Goal: Information Seeking & Learning: Find specific fact

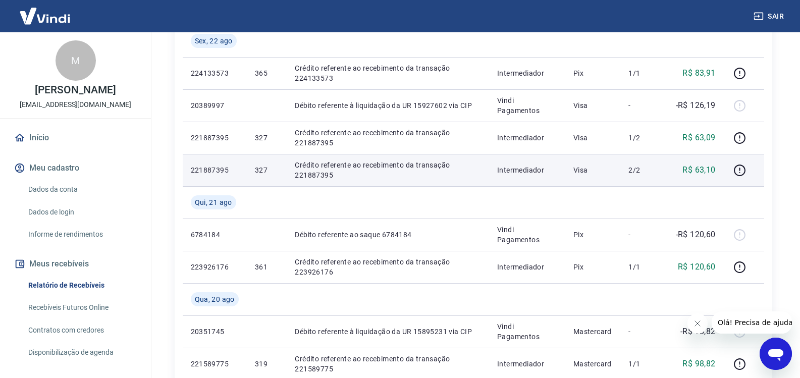
scroll to position [706, 0]
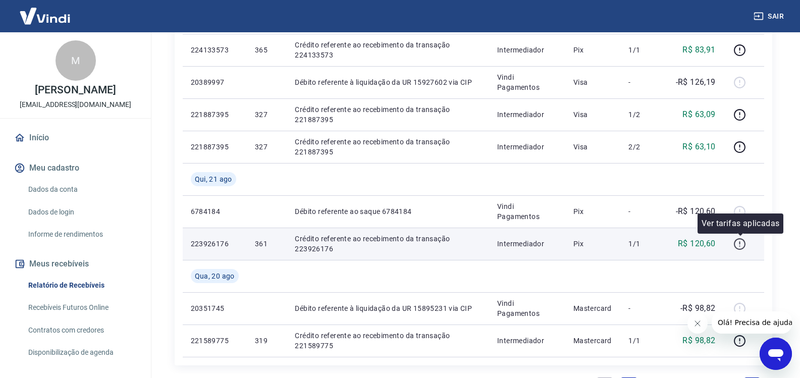
click at [739, 247] on icon "button" at bounding box center [739, 244] width 13 height 13
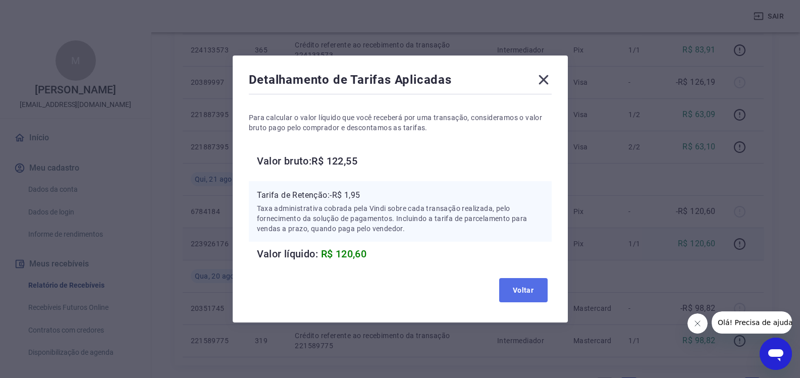
click at [514, 286] on button "Voltar" at bounding box center [523, 290] width 48 height 24
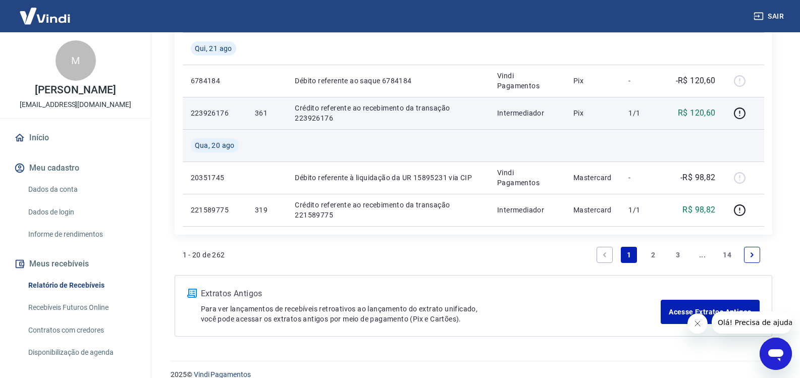
scroll to position [851, 0]
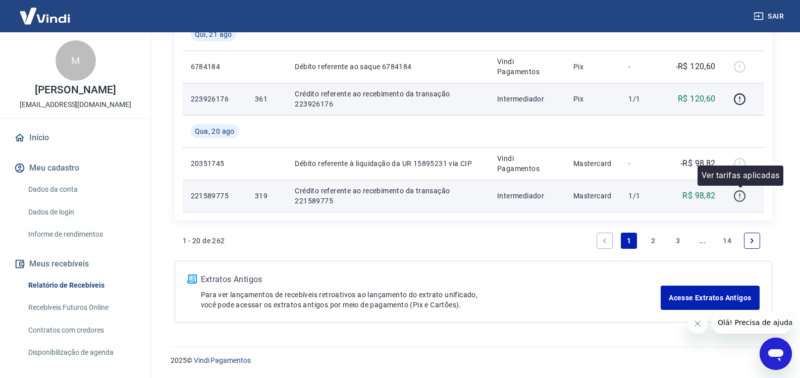
click at [738, 199] on icon "button" at bounding box center [739, 196] width 13 height 13
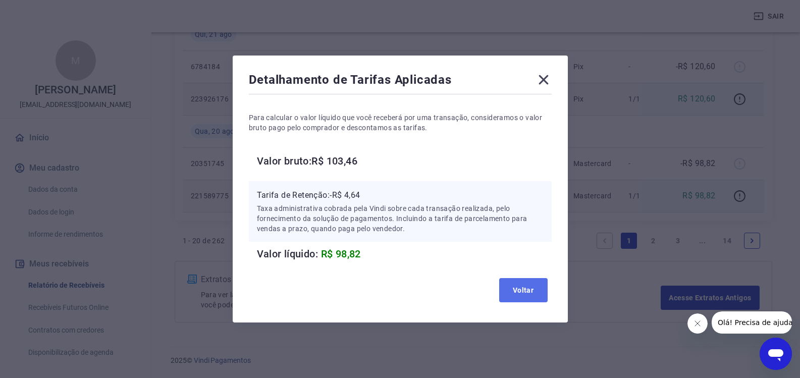
click at [522, 285] on button "Voltar" at bounding box center [523, 290] width 48 height 24
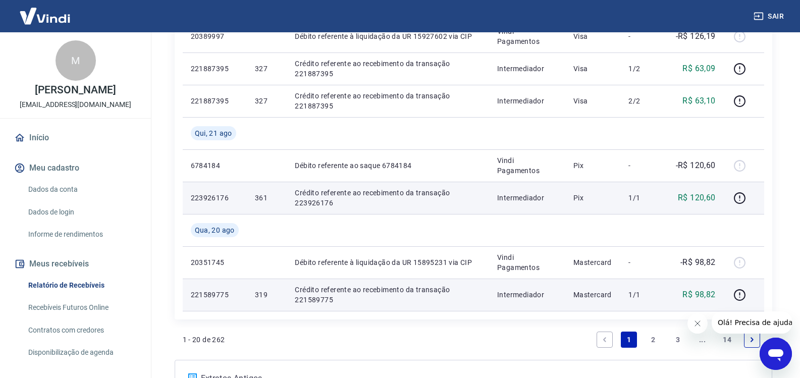
scroll to position [750, 0]
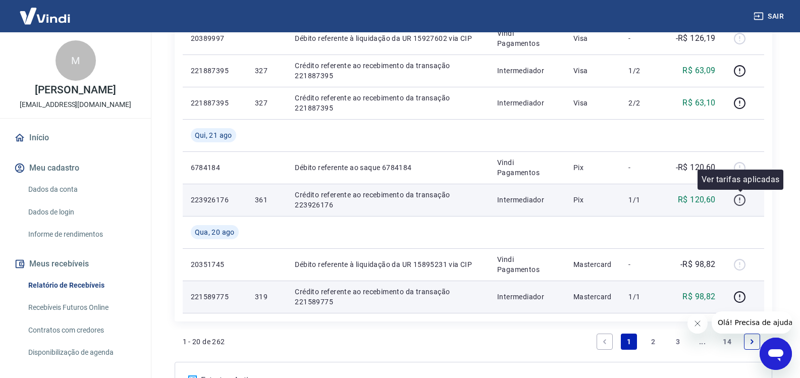
click at [744, 200] on icon "button" at bounding box center [739, 200] width 13 height 13
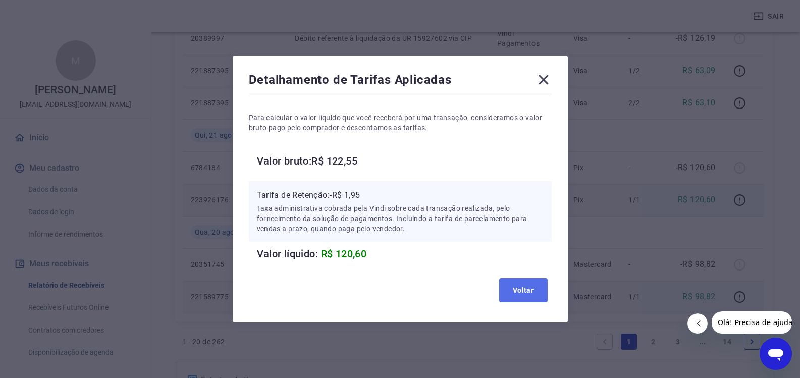
click at [537, 287] on button "Voltar" at bounding box center [523, 290] width 48 height 24
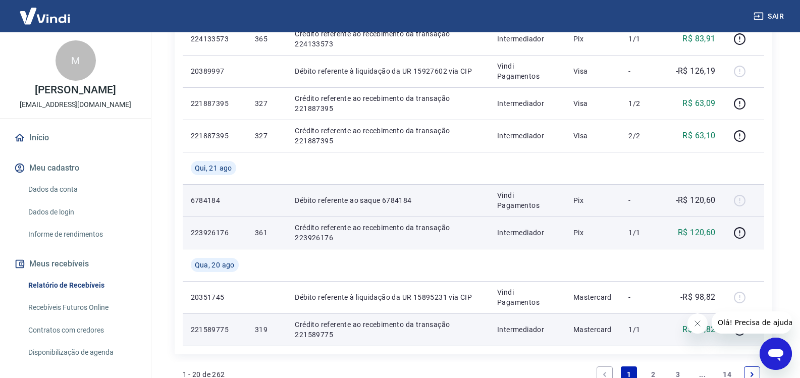
scroll to position [700, 0]
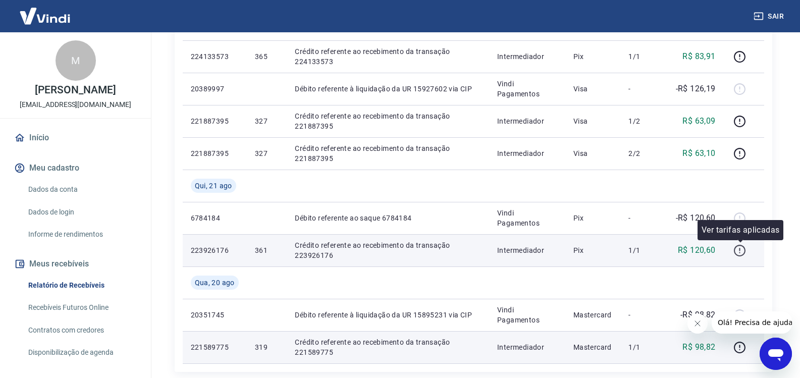
click at [741, 252] on icon "button" at bounding box center [739, 250] width 13 height 13
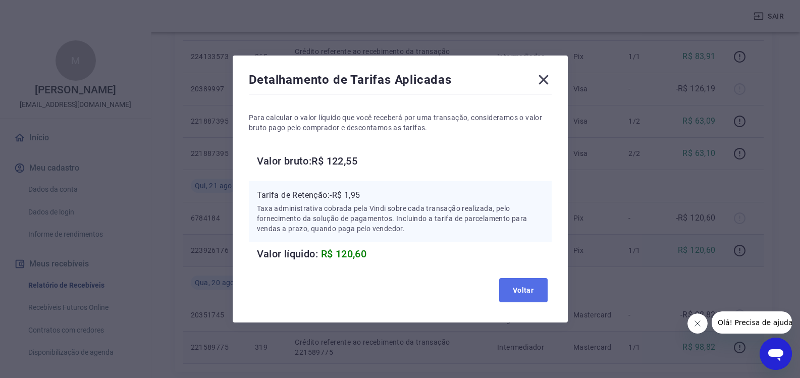
click at [506, 289] on button "Voltar" at bounding box center [523, 290] width 48 height 24
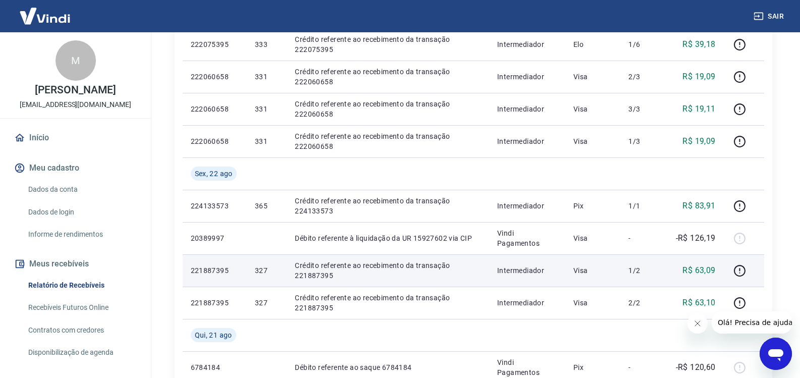
scroll to position [548, 0]
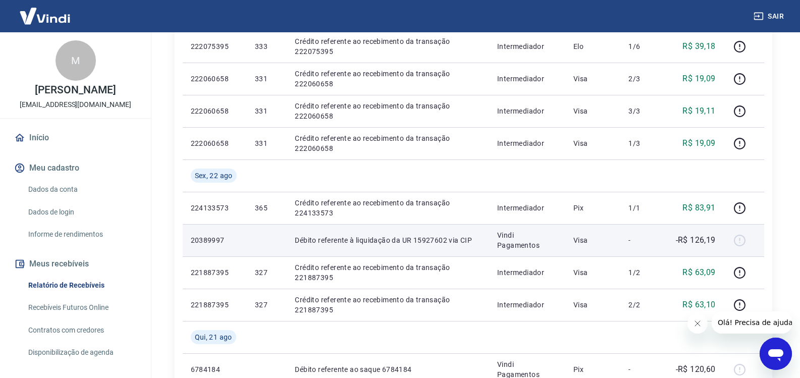
click at [743, 238] on div at bounding box center [744, 240] width 24 height 16
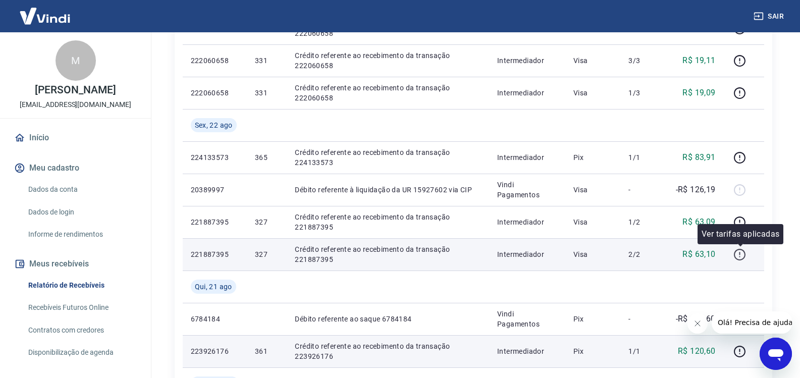
click at [740, 252] on icon "button" at bounding box center [739, 253] width 1 height 3
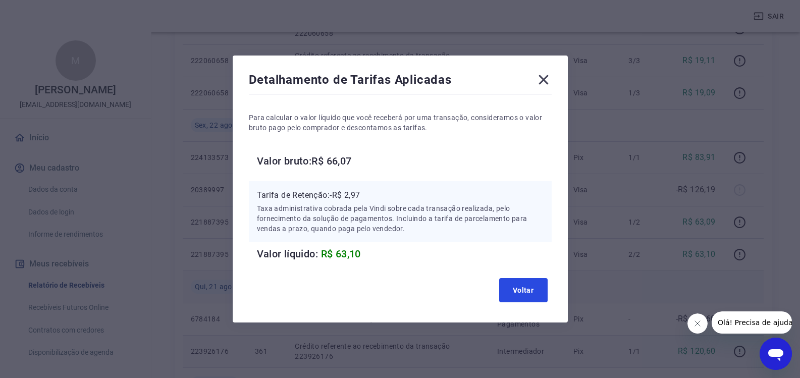
click at [530, 289] on button "Voltar" at bounding box center [523, 290] width 48 height 24
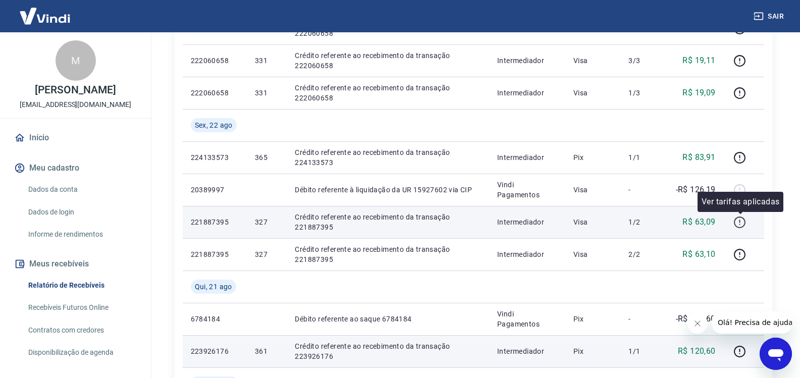
click at [741, 224] on icon "button" at bounding box center [739, 222] width 13 height 13
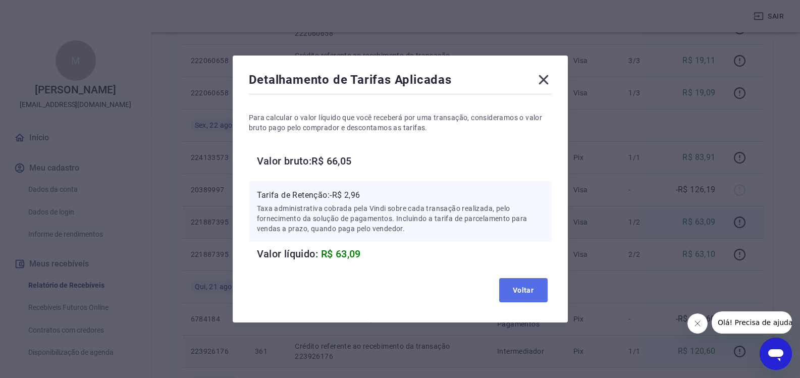
click at [518, 292] on button "Voltar" at bounding box center [523, 290] width 48 height 24
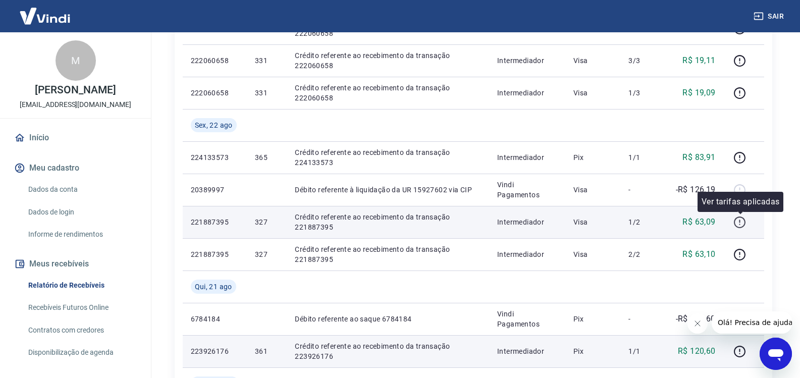
click at [739, 224] on icon "button" at bounding box center [739, 222] width 13 height 13
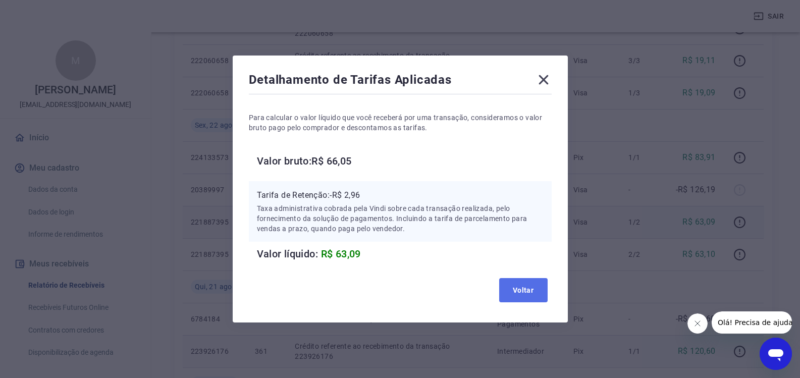
click at [547, 292] on button "Voltar" at bounding box center [523, 290] width 48 height 24
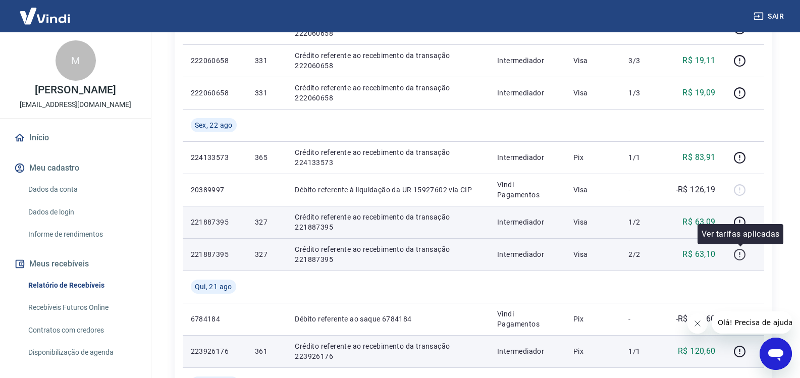
click at [743, 257] on icon "button" at bounding box center [739, 254] width 13 height 13
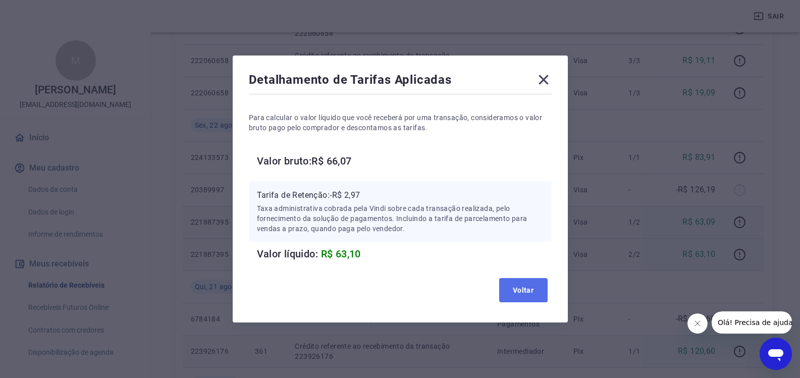
click at [526, 283] on button "Voltar" at bounding box center [523, 290] width 48 height 24
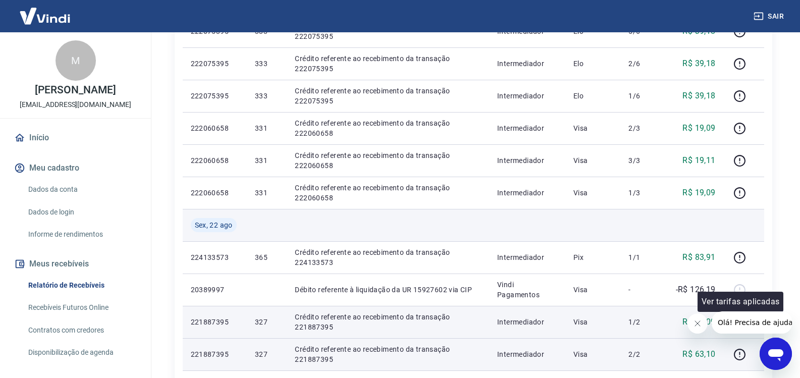
scroll to position [498, 0]
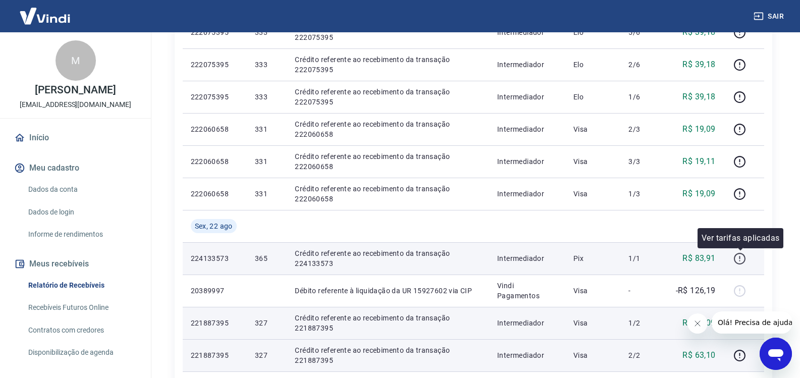
click at [744, 257] on icon "button" at bounding box center [739, 258] width 13 height 13
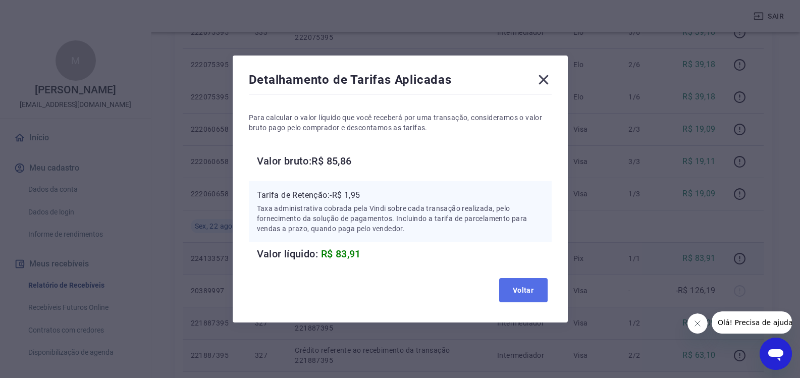
click at [523, 288] on button "Voltar" at bounding box center [523, 290] width 48 height 24
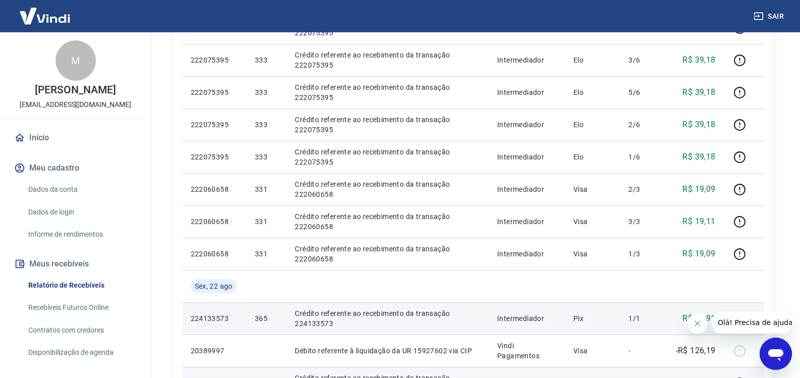
scroll to position [448, 0]
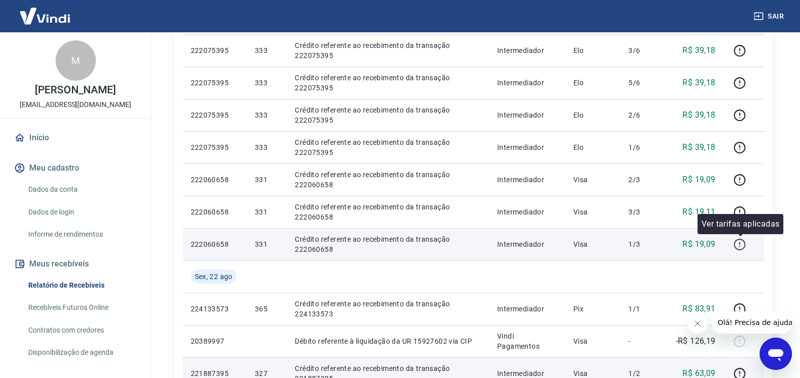
click at [745, 245] on icon "button" at bounding box center [740, 245] width 12 height 12
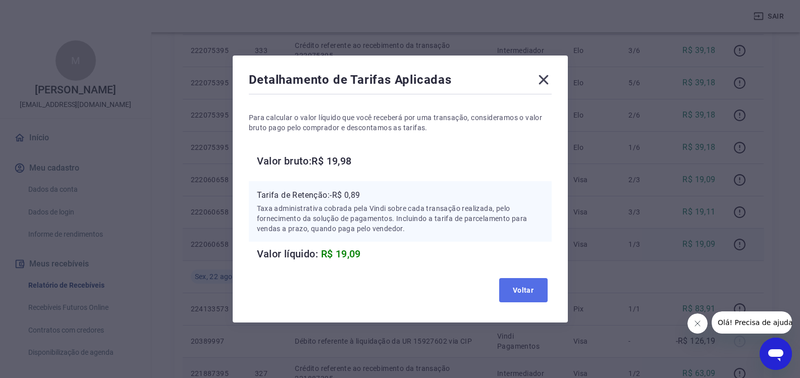
click at [536, 278] on button "Voltar" at bounding box center [523, 290] width 48 height 24
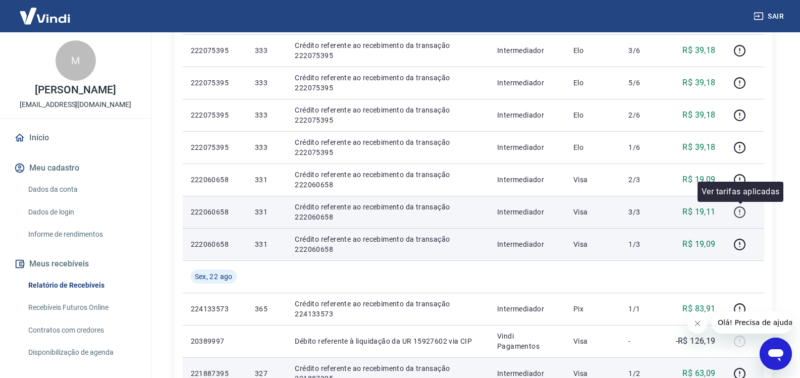
click at [745, 211] on icon "button" at bounding box center [739, 212] width 13 height 13
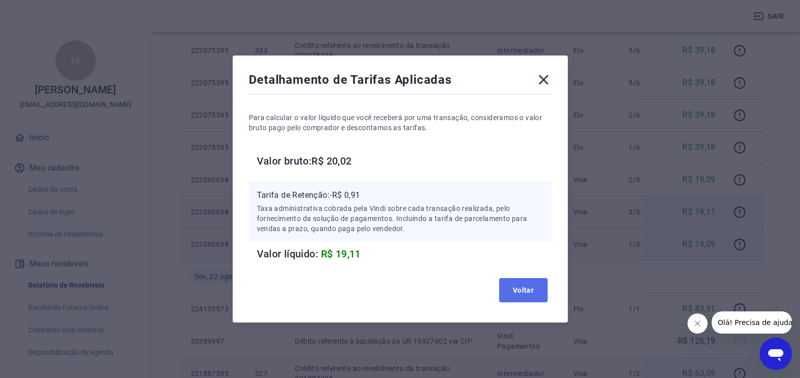
drag, startPoint x: 512, startPoint y: 288, endPoint x: 567, endPoint y: 281, distance: 55.4
click at [515, 288] on button "Voltar" at bounding box center [523, 290] width 48 height 24
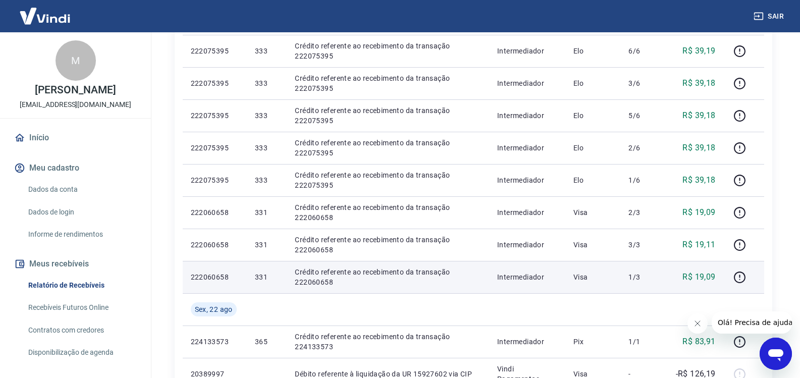
scroll to position [397, 0]
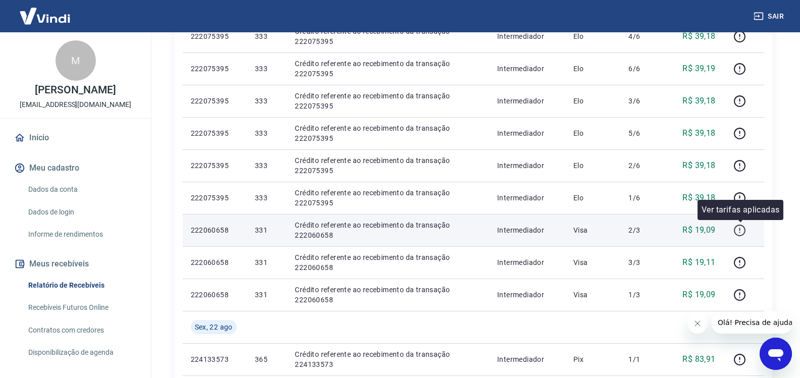
click at [741, 231] on icon "button" at bounding box center [739, 230] width 13 height 13
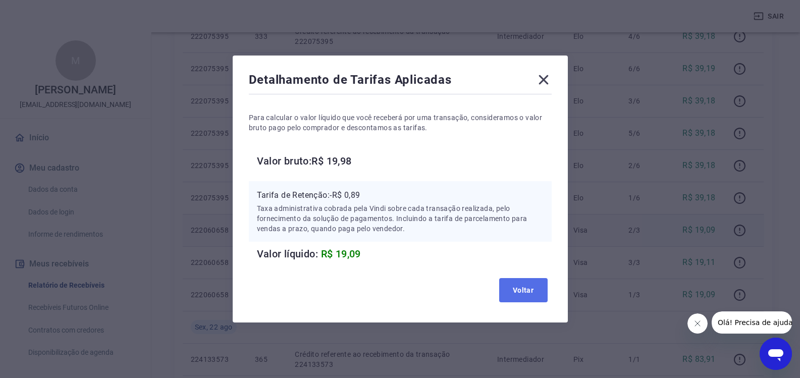
click at [524, 290] on button "Voltar" at bounding box center [523, 290] width 48 height 24
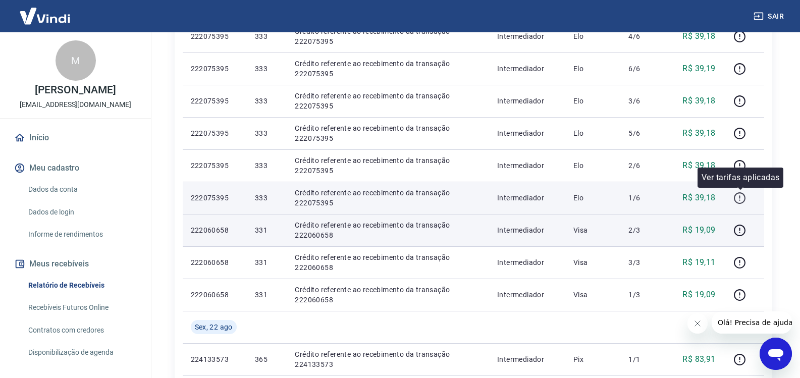
click at [738, 201] on icon "button" at bounding box center [739, 198] width 13 height 13
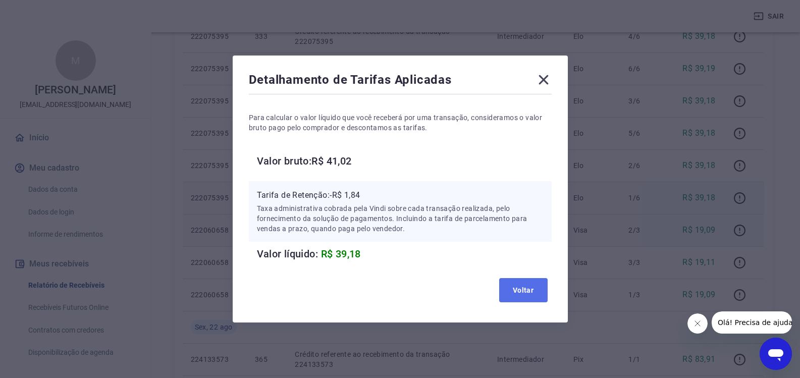
click at [524, 286] on button "Voltar" at bounding box center [523, 290] width 48 height 24
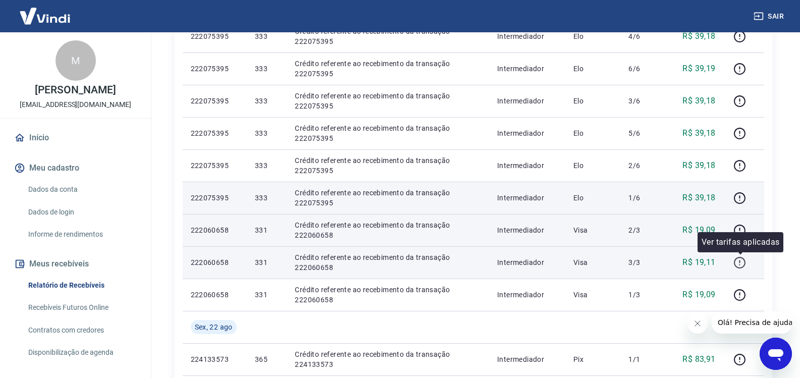
click at [742, 267] on icon "button" at bounding box center [740, 263] width 12 height 12
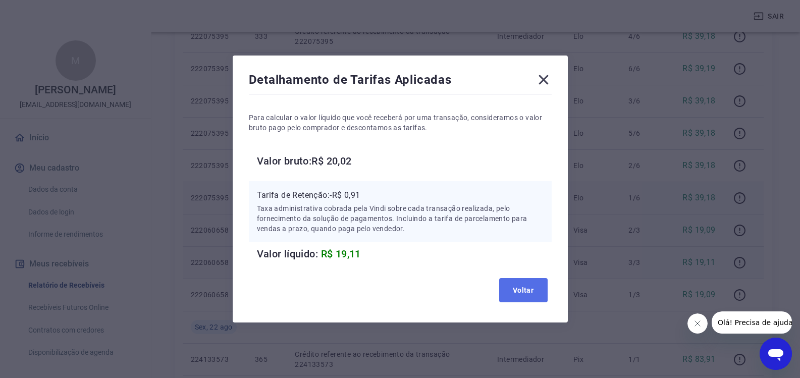
click at [539, 293] on button "Voltar" at bounding box center [523, 290] width 48 height 24
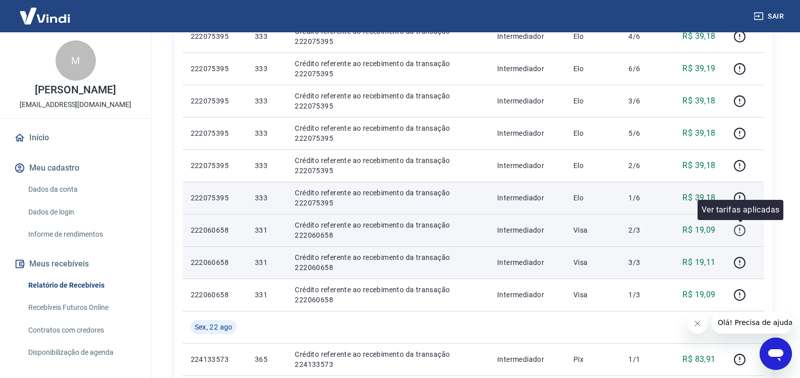
click at [736, 230] on icon "button" at bounding box center [739, 230] width 13 height 13
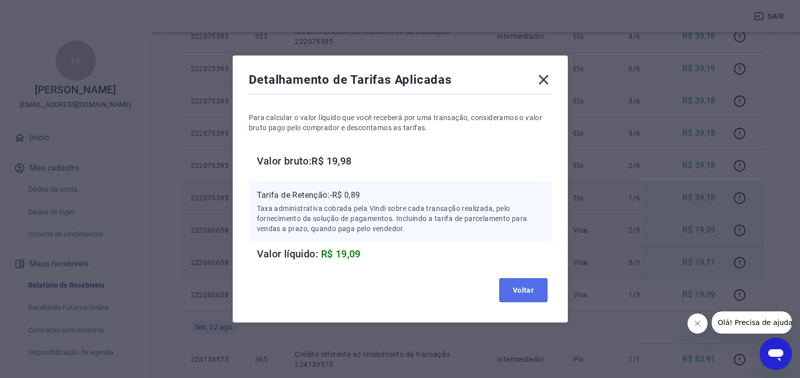
click at [510, 287] on button "Voltar" at bounding box center [523, 290] width 48 height 24
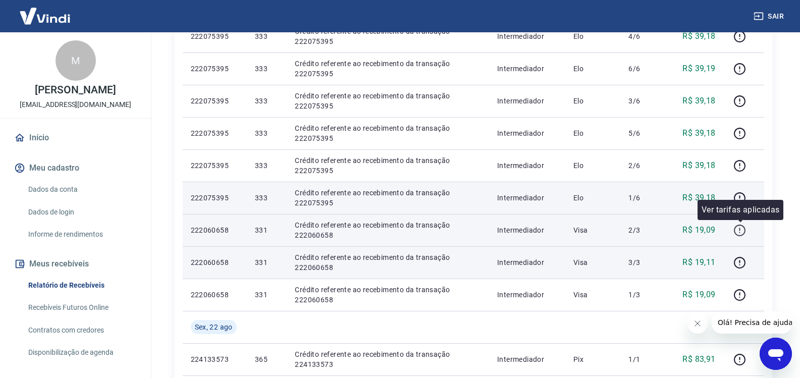
click at [741, 231] on icon "button" at bounding box center [739, 230] width 13 height 13
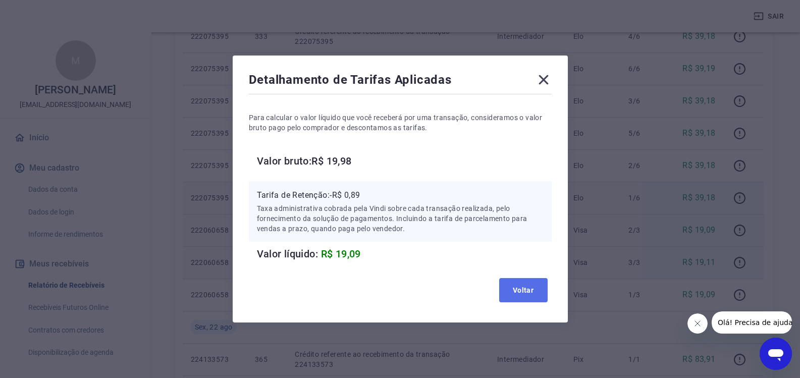
click at [538, 286] on button "Voltar" at bounding box center [523, 290] width 48 height 24
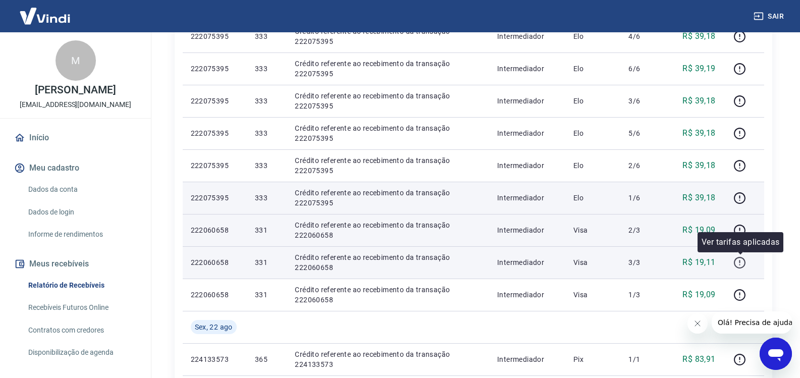
click at [741, 265] on icon "button" at bounding box center [739, 262] width 13 height 13
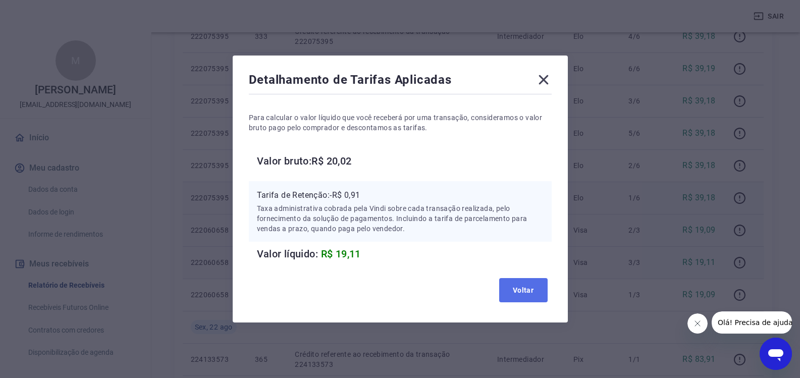
click at [544, 289] on button "Voltar" at bounding box center [523, 290] width 48 height 24
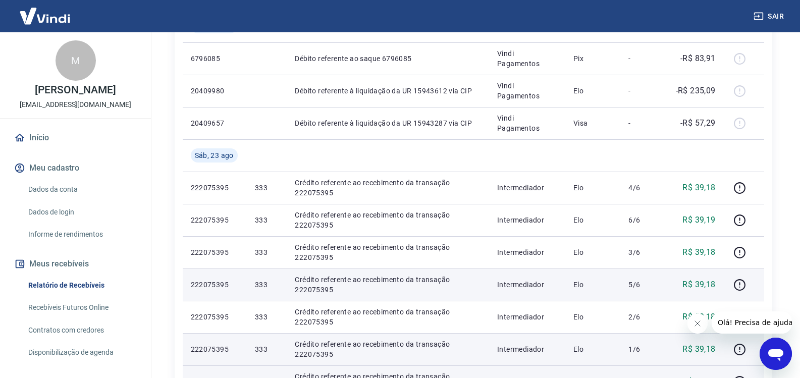
scroll to position [347, 0]
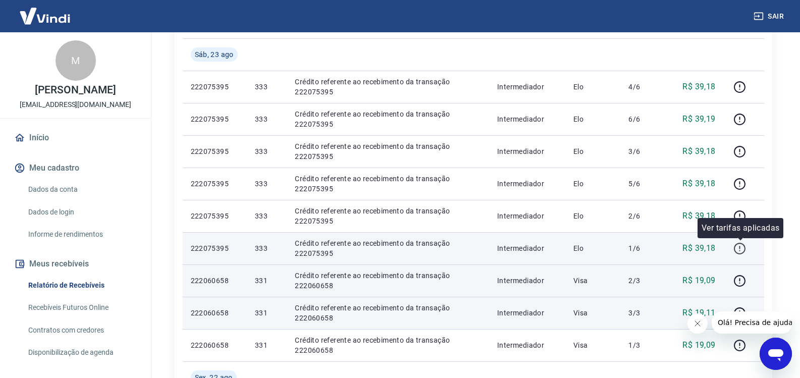
click at [747, 249] on button "button" at bounding box center [740, 248] width 16 height 16
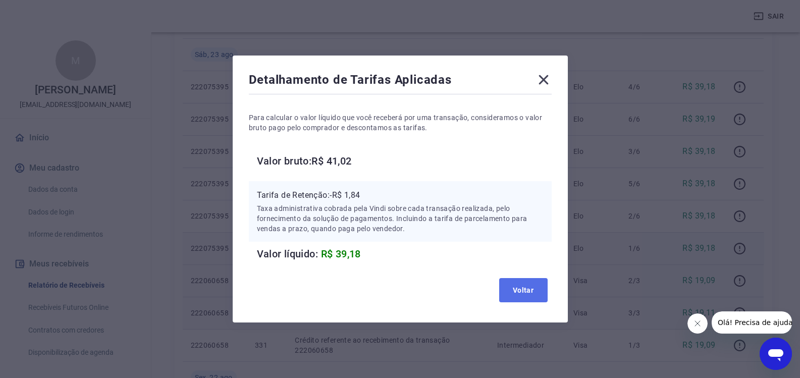
click at [545, 281] on button "Voltar" at bounding box center [523, 290] width 48 height 24
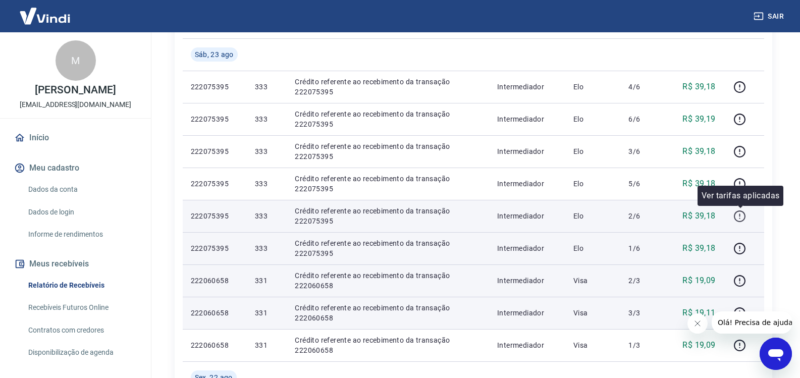
click at [738, 213] on icon "button" at bounding box center [739, 216] width 13 height 13
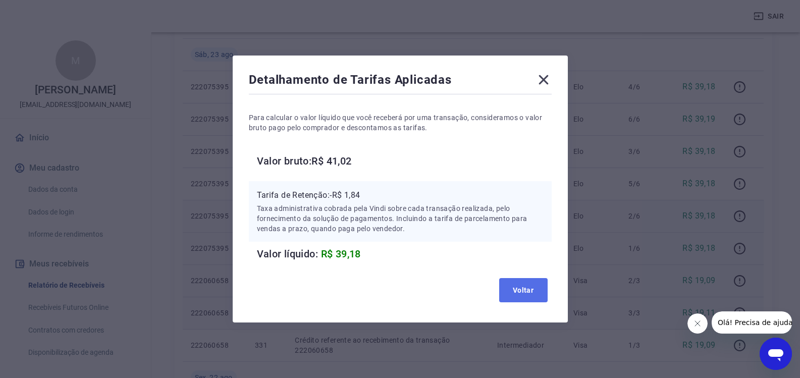
click at [532, 286] on button "Voltar" at bounding box center [523, 290] width 48 height 24
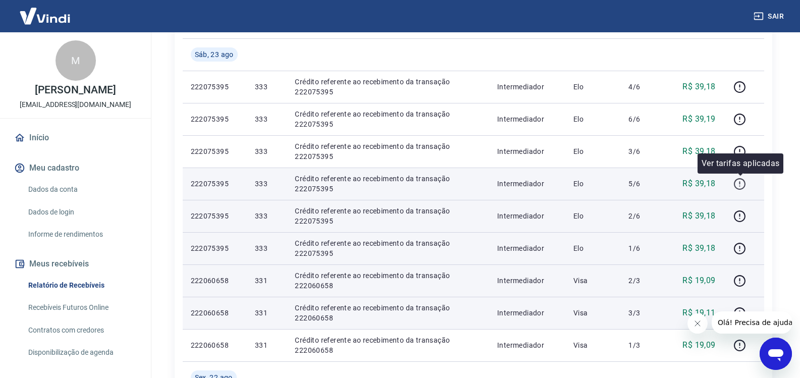
click at [738, 182] on icon "button" at bounding box center [739, 184] width 13 height 13
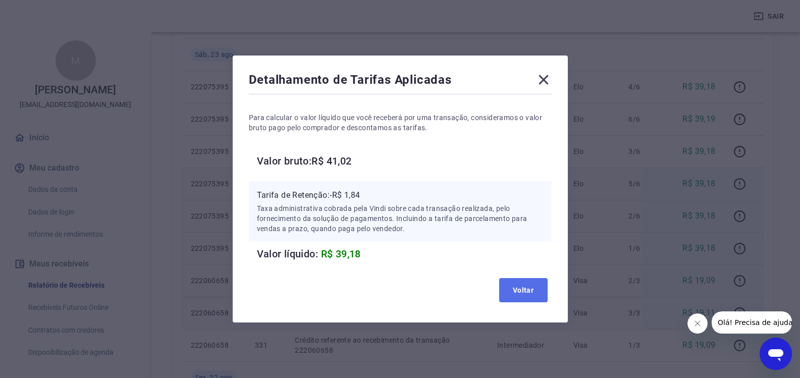
click at [504, 287] on button "Voltar" at bounding box center [523, 290] width 48 height 24
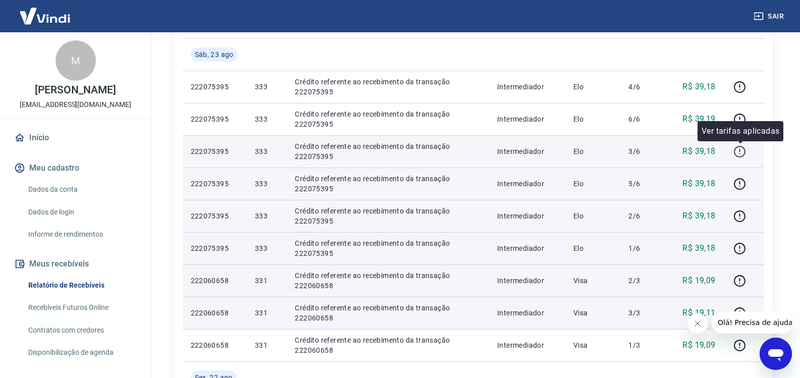
click at [739, 148] on icon "button" at bounding box center [739, 151] width 13 height 13
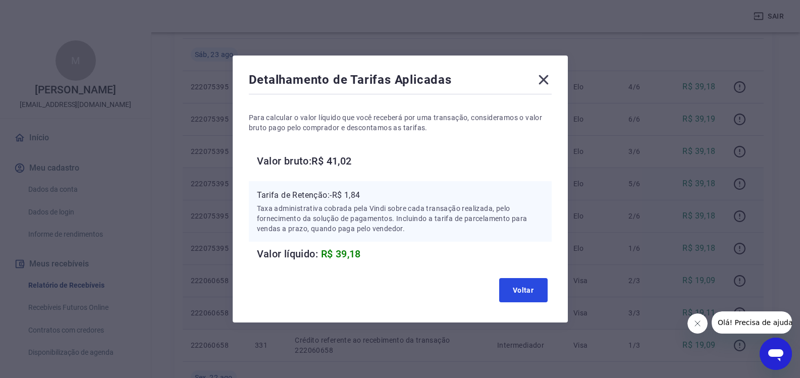
drag, startPoint x: 519, startPoint y: 287, endPoint x: 646, endPoint y: 214, distance: 146.0
click at [521, 287] on button "Voltar" at bounding box center [523, 290] width 48 height 24
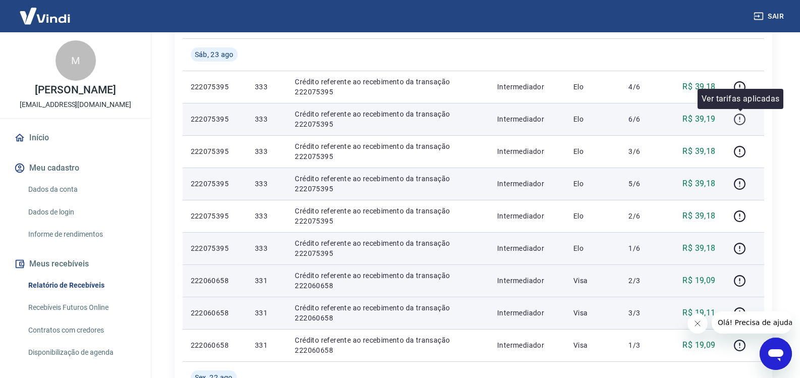
click at [738, 119] on icon "button" at bounding box center [739, 119] width 13 height 13
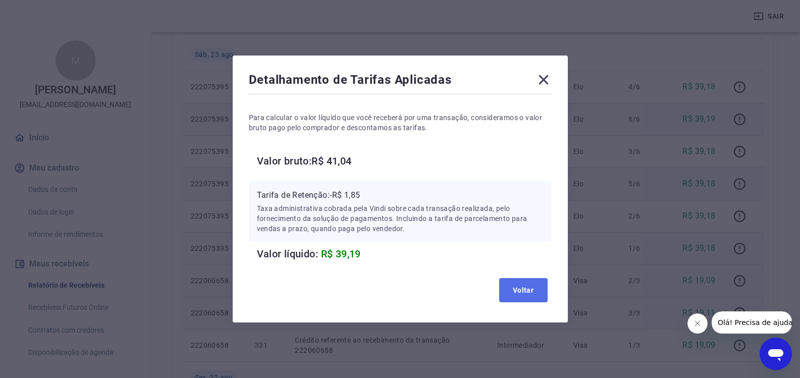
drag, startPoint x: 517, startPoint y: 286, endPoint x: 678, endPoint y: 164, distance: 201.3
click at [526, 280] on button "Voltar" at bounding box center [523, 290] width 48 height 24
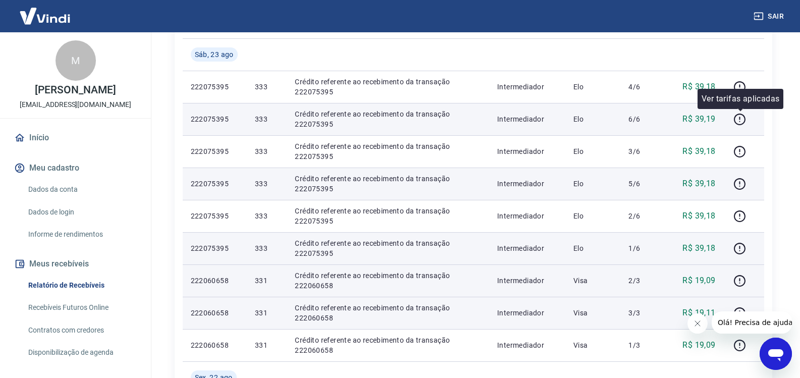
click at [742, 91] on div "Ver tarifas aplicadas" at bounding box center [740, 99] width 86 height 20
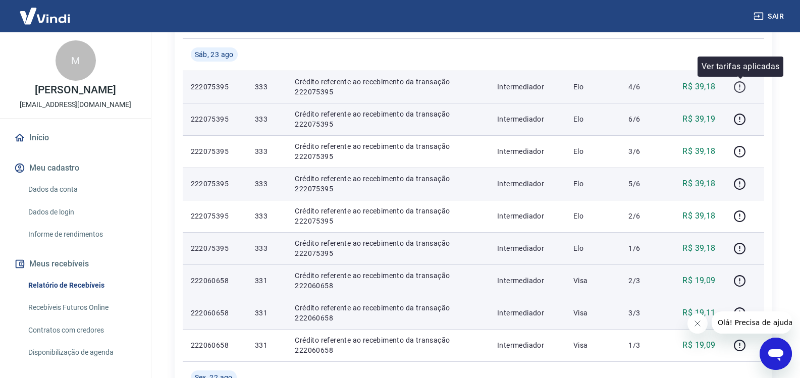
click at [741, 84] on icon "button" at bounding box center [739, 87] width 13 height 13
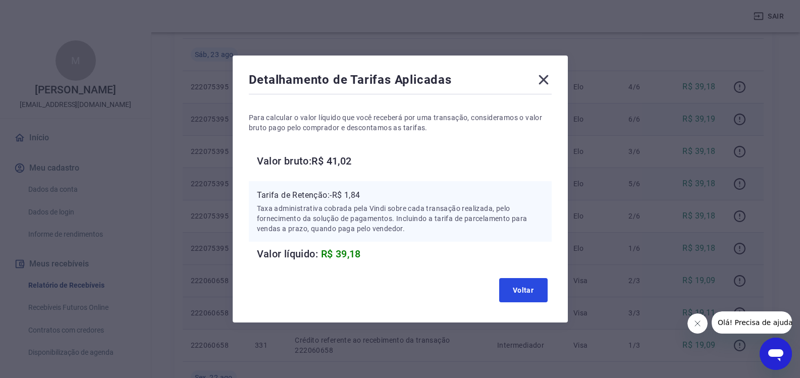
drag, startPoint x: 536, startPoint y: 287, endPoint x: 531, endPoint y: 288, distance: 5.3
click at [537, 287] on button "Voltar" at bounding box center [523, 290] width 48 height 24
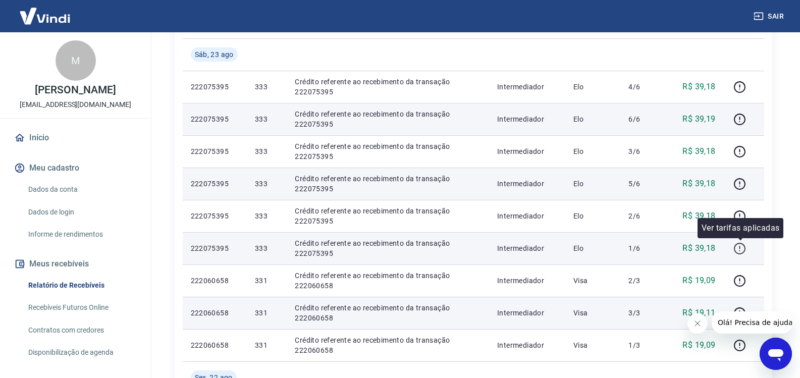
click at [739, 249] on icon "button" at bounding box center [739, 248] width 13 height 13
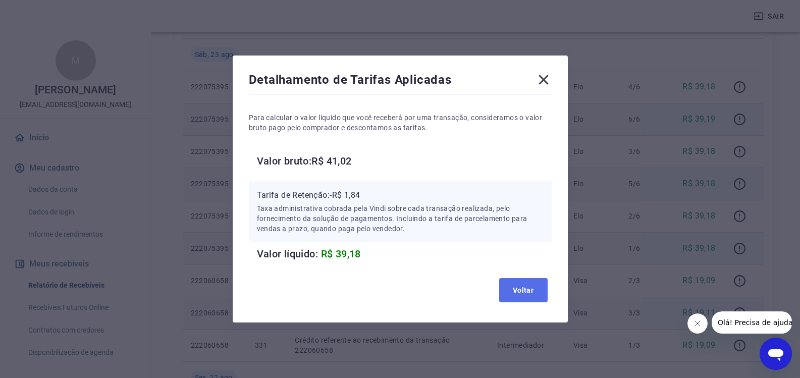
click at [538, 287] on button "Voltar" at bounding box center [523, 290] width 48 height 24
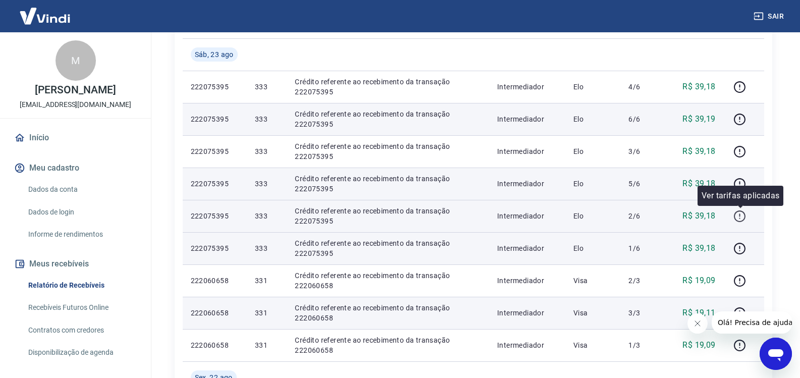
click at [741, 216] on icon "button" at bounding box center [739, 216] width 13 height 13
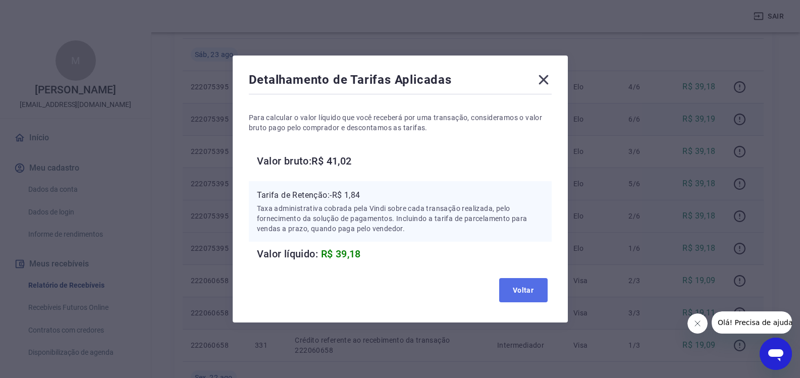
click at [529, 289] on button "Voltar" at bounding box center [523, 290] width 48 height 24
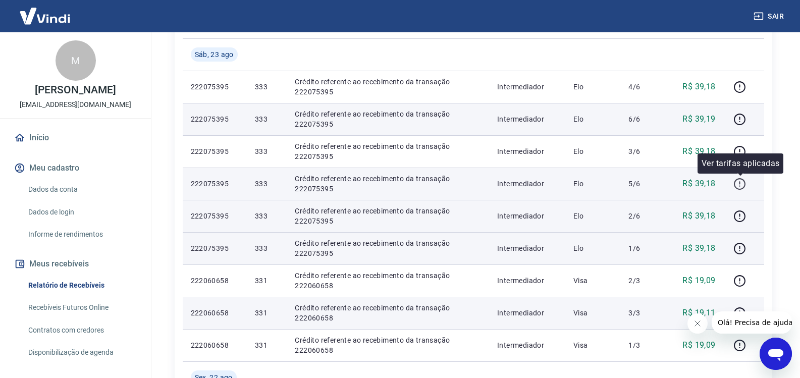
click at [739, 183] on icon "button" at bounding box center [739, 184] width 13 height 13
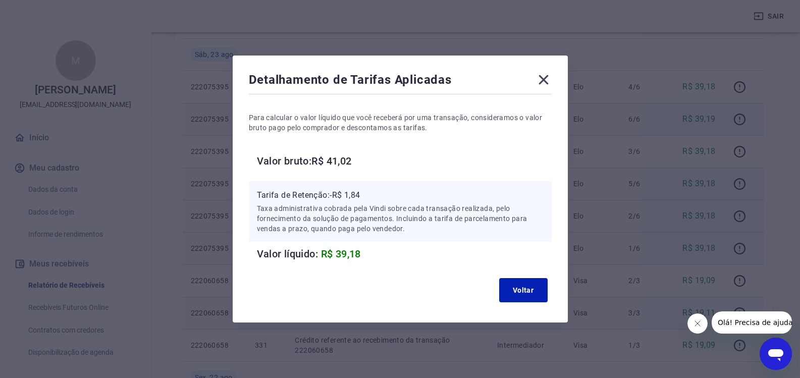
click at [742, 166] on div "Detalhamento de Tarifas Aplicadas Para calcular o valor líquido que você recebe…" at bounding box center [400, 189] width 800 height 378
drag, startPoint x: 526, startPoint y: 299, endPoint x: 533, endPoint y: 288, distance: 13.4
click at [528, 295] on button "Voltar" at bounding box center [523, 290] width 48 height 24
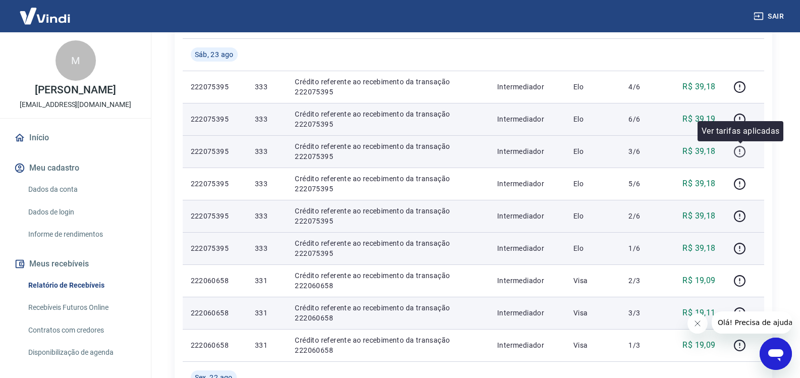
click at [741, 155] on icon "button" at bounding box center [739, 151] width 13 height 13
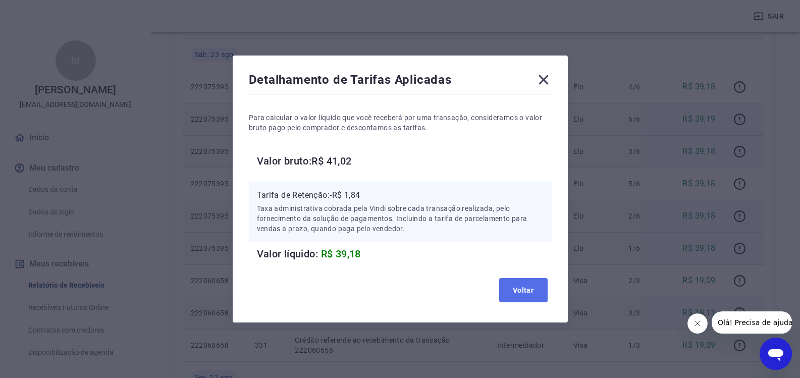
click at [540, 288] on button "Voltar" at bounding box center [523, 290] width 48 height 24
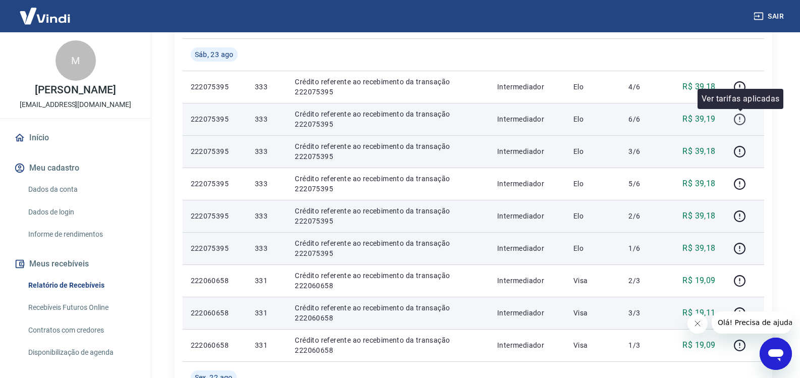
click at [742, 120] on icon "button" at bounding box center [739, 119] width 13 height 13
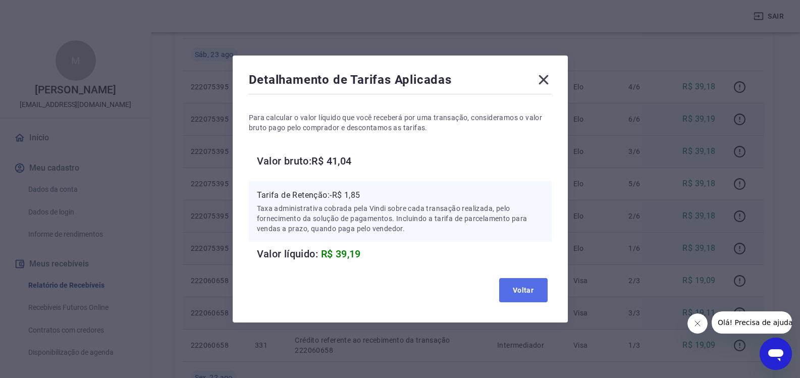
click at [532, 285] on button "Voltar" at bounding box center [523, 290] width 48 height 24
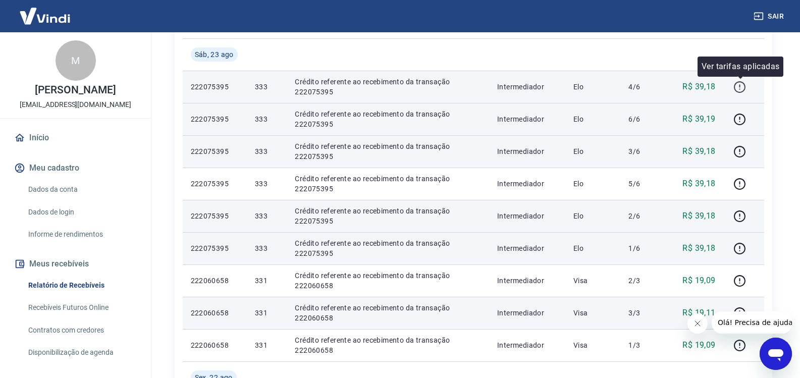
click at [738, 83] on icon "button" at bounding box center [739, 87] width 13 height 13
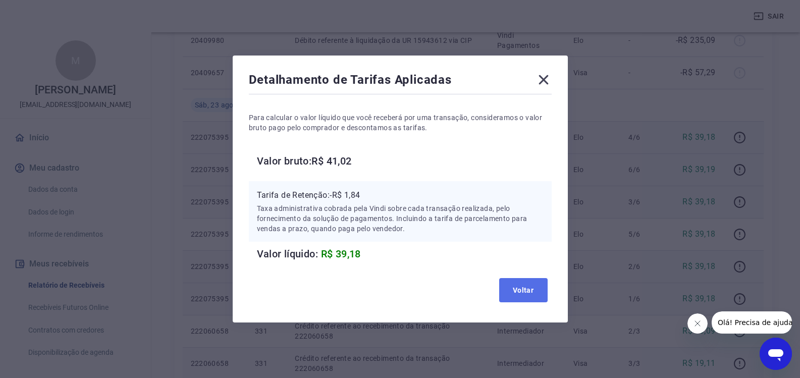
click at [538, 288] on button "Voltar" at bounding box center [523, 290] width 48 height 24
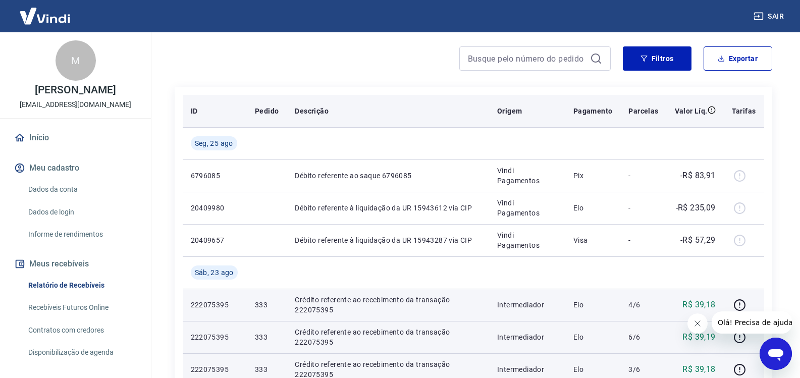
scroll to position [151, 0]
